Goal: Task Accomplishment & Management: Complete application form

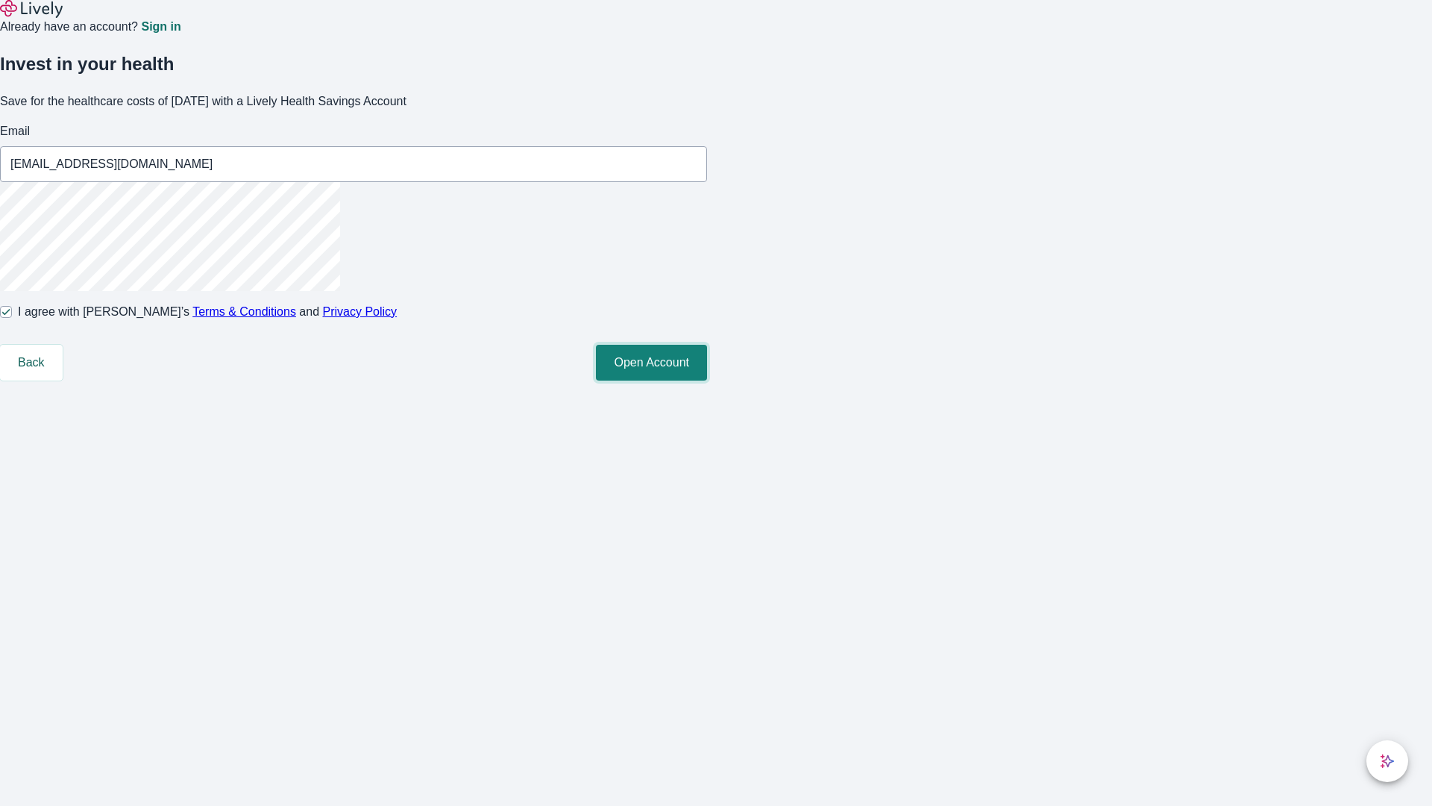
click at [707, 381] on button "Open Account" at bounding box center [651, 363] width 111 height 36
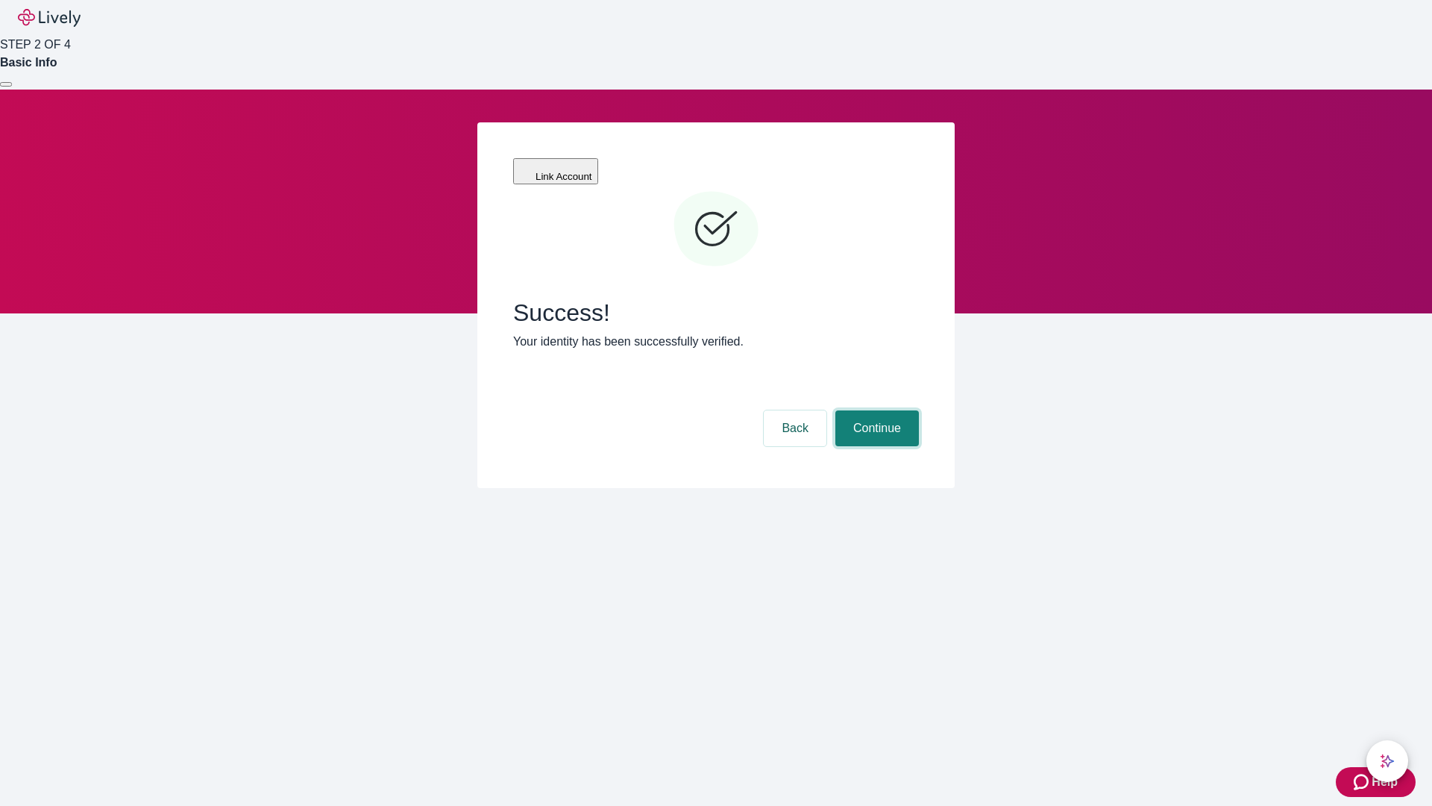
click at [875, 410] on button "Continue" at bounding box center [878, 428] width 84 height 36
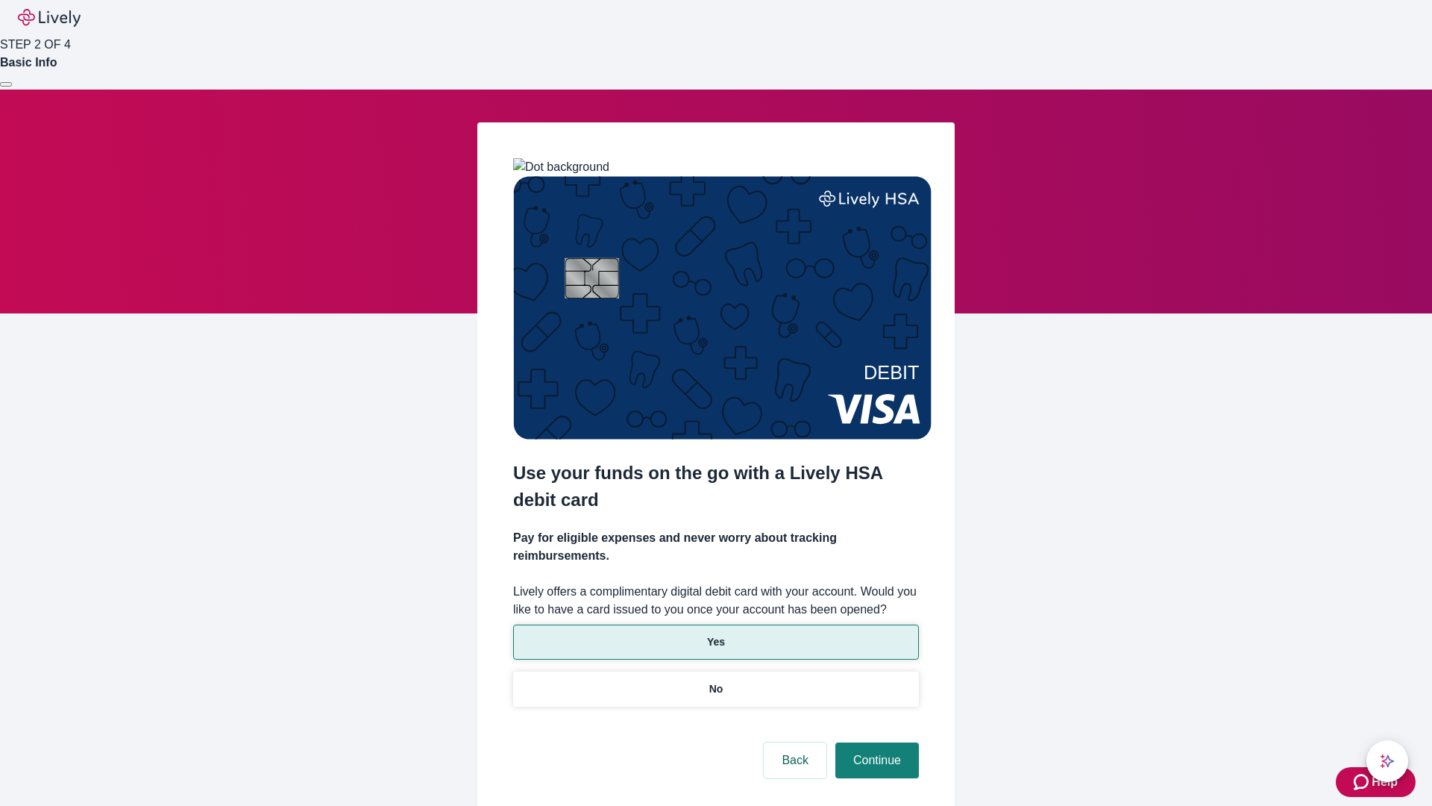
click at [715, 634] on p "Yes" at bounding box center [716, 642] width 18 height 16
click at [875, 742] on button "Continue" at bounding box center [878, 760] width 84 height 36
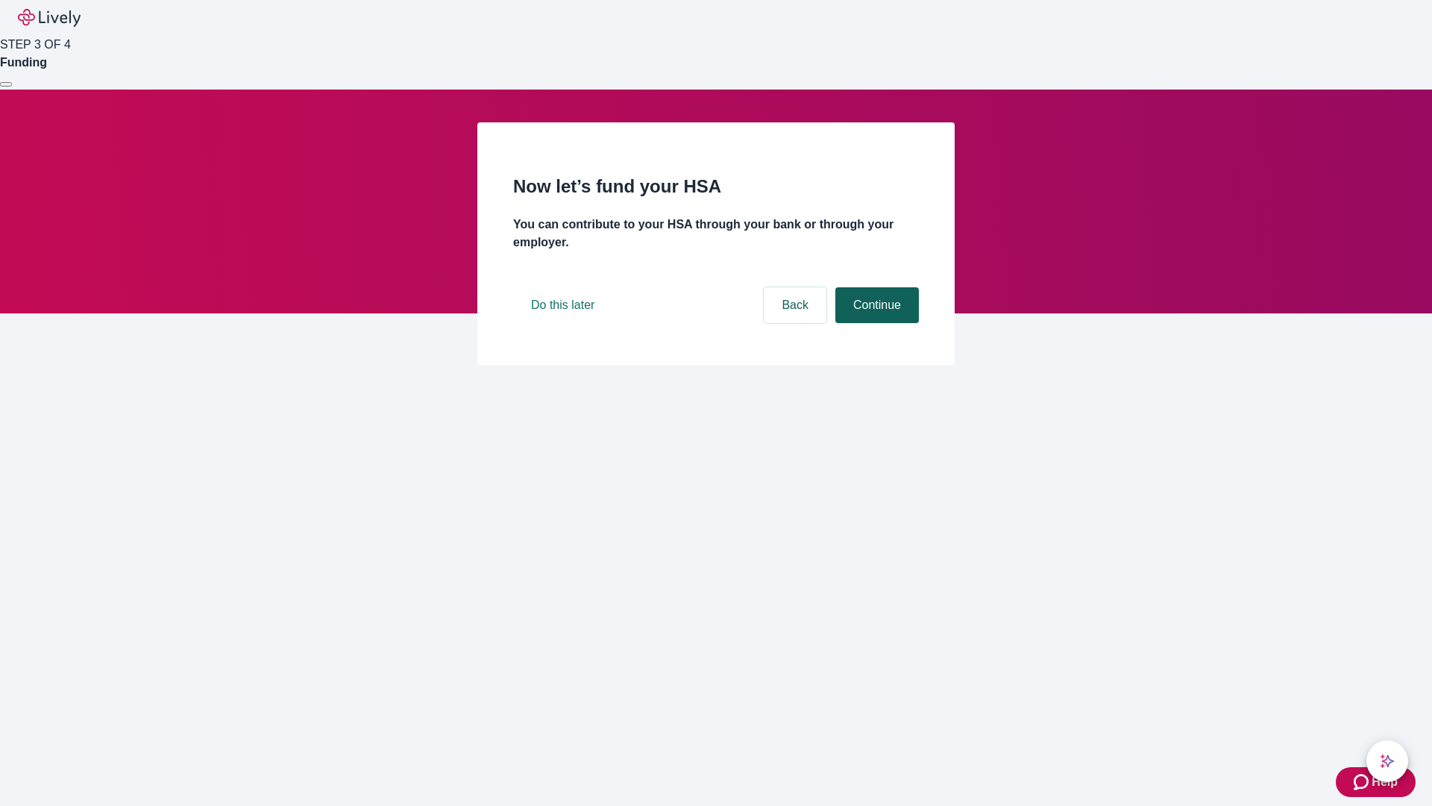
click at [875, 323] on button "Continue" at bounding box center [878, 305] width 84 height 36
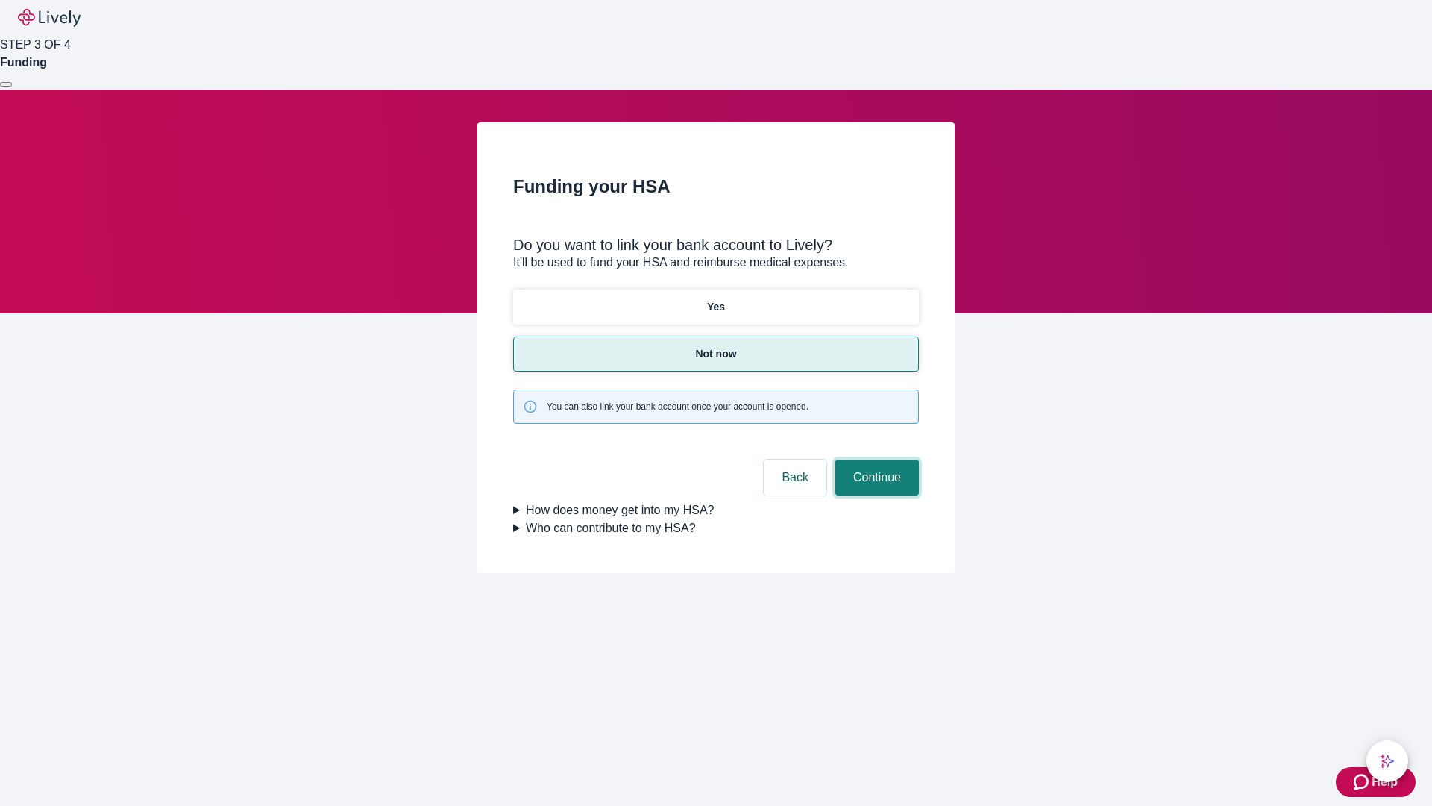
click at [875, 460] on button "Continue" at bounding box center [878, 478] width 84 height 36
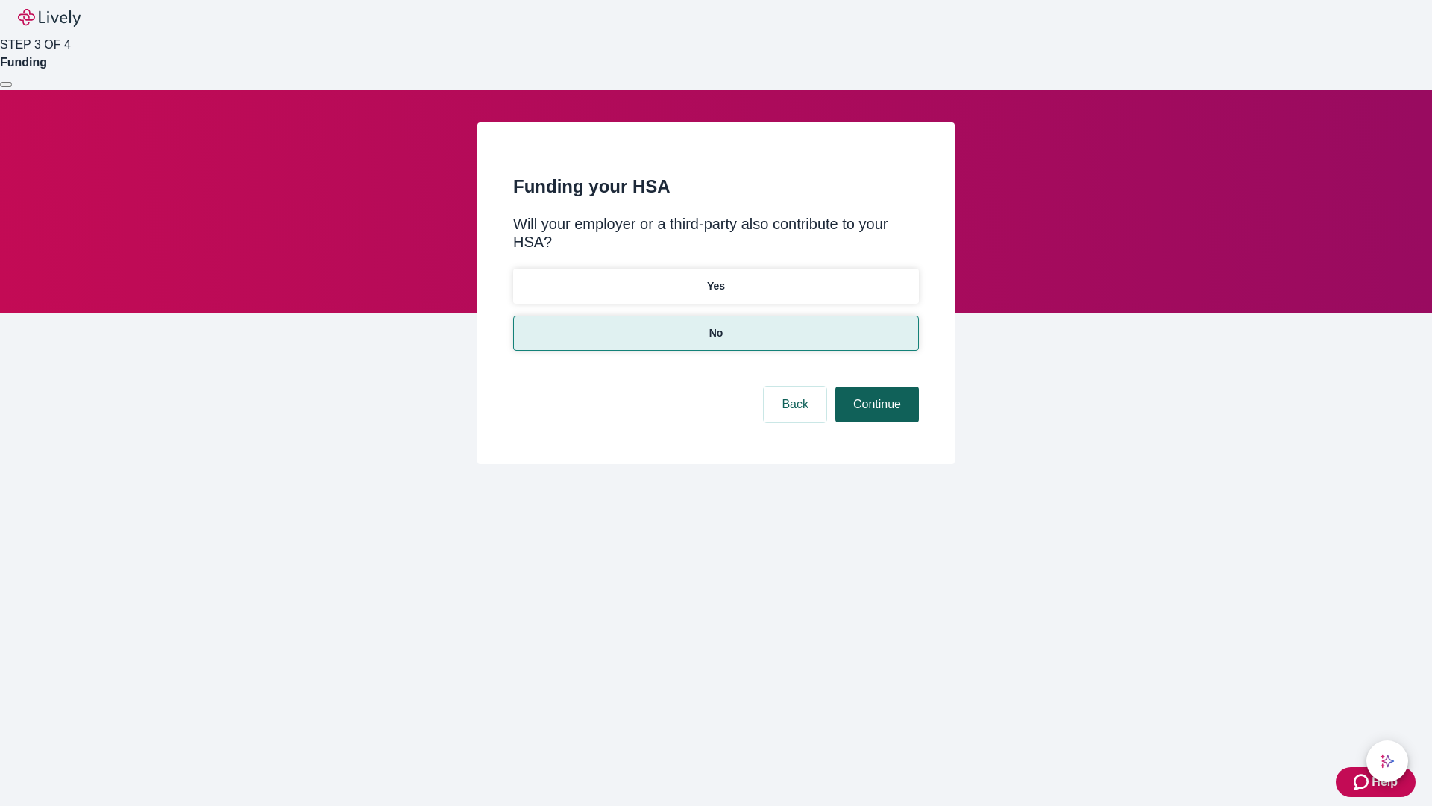
click at [875, 386] on button "Continue" at bounding box center [878, 404] width 84 height 36
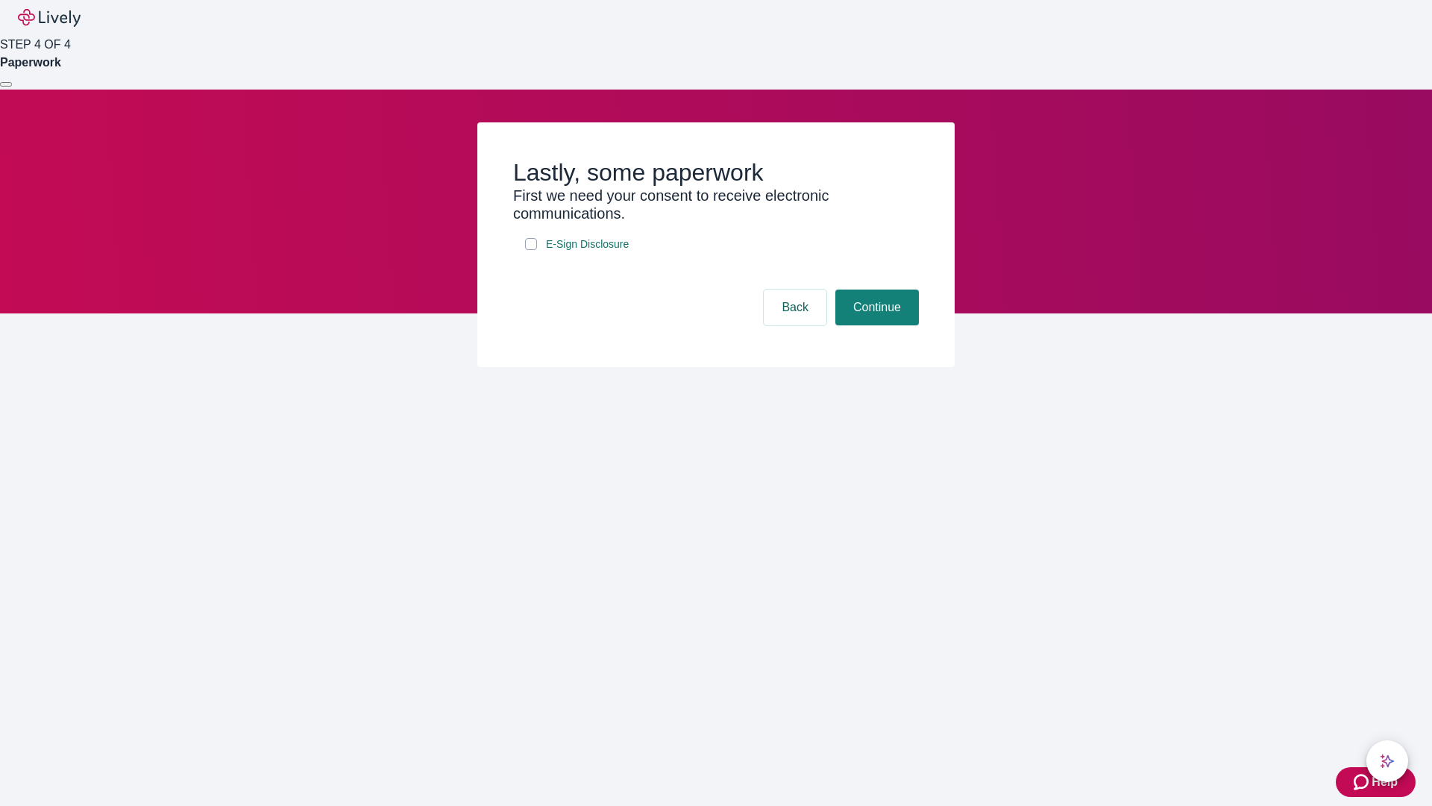
click at [531, 250] on input "E-Sign Disclosure" at bounding box center [531, 244] width 12 height 12
checkbox input "true"
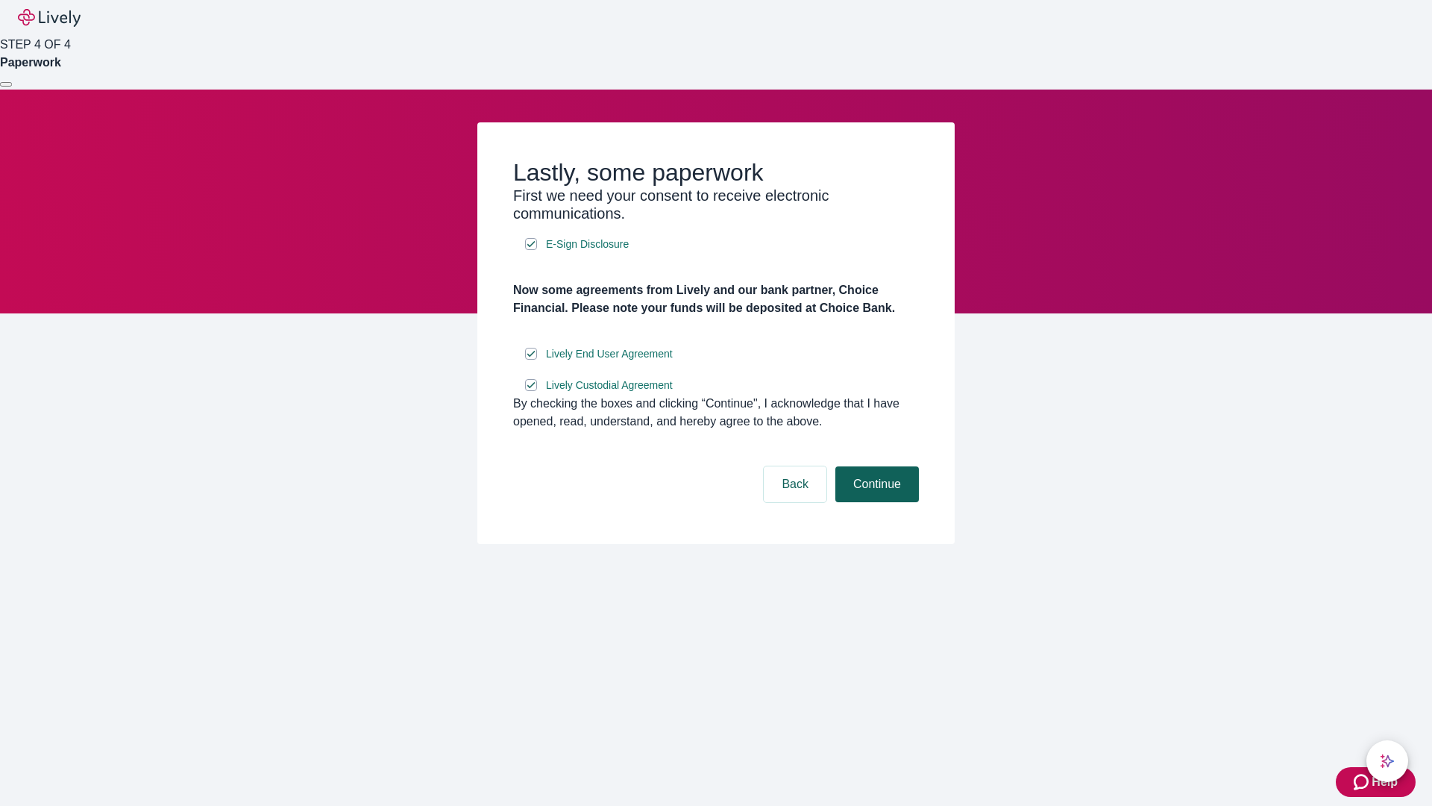
click at [875, 502] on button "Continue" at bounding box center [878, 484] width 84 height 36
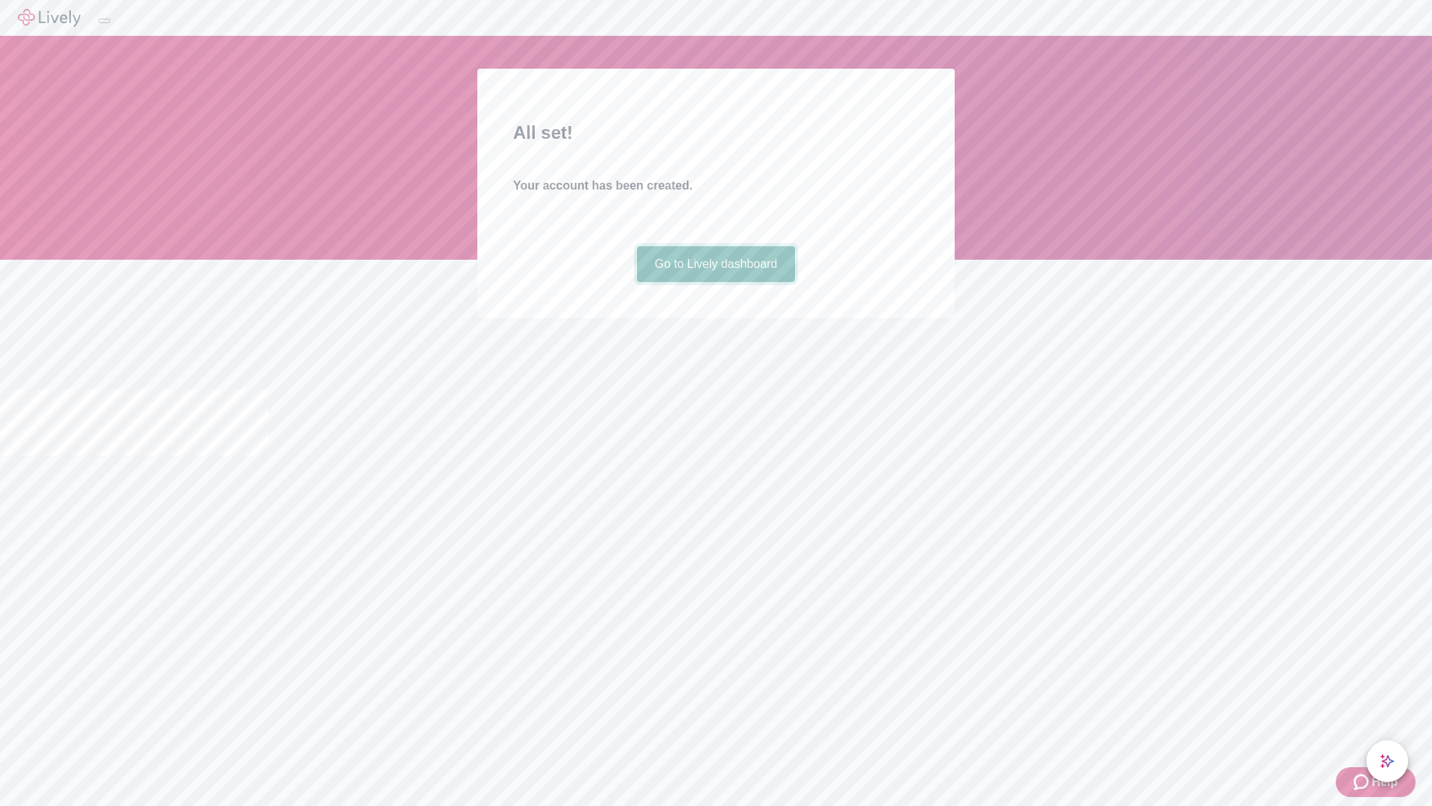
click at [715, 282] on link "Go to Lively dashboard" at bounding box center [716, 264] width 159 height 36
